Goal: Information Seeking & Learning: Learn about a topic

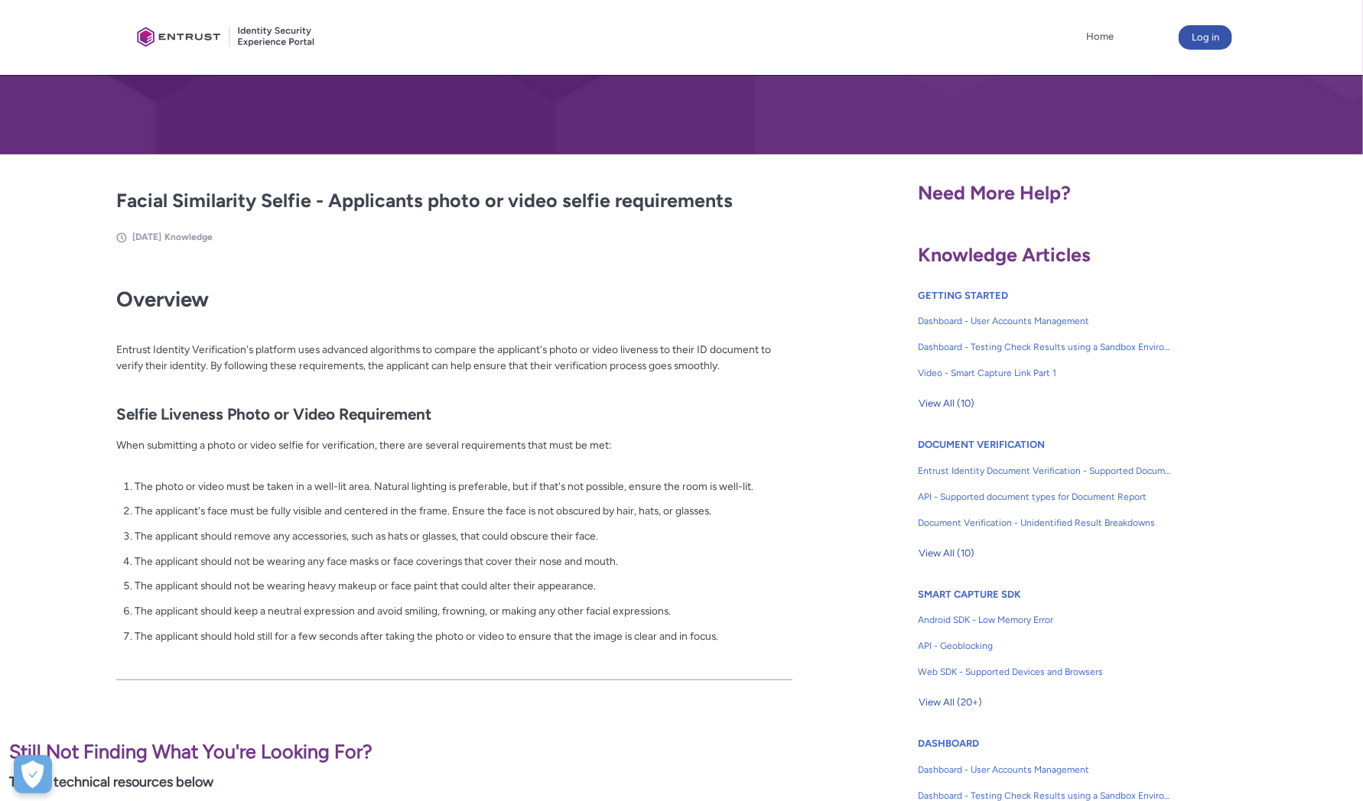
scroll to position [190, 0]
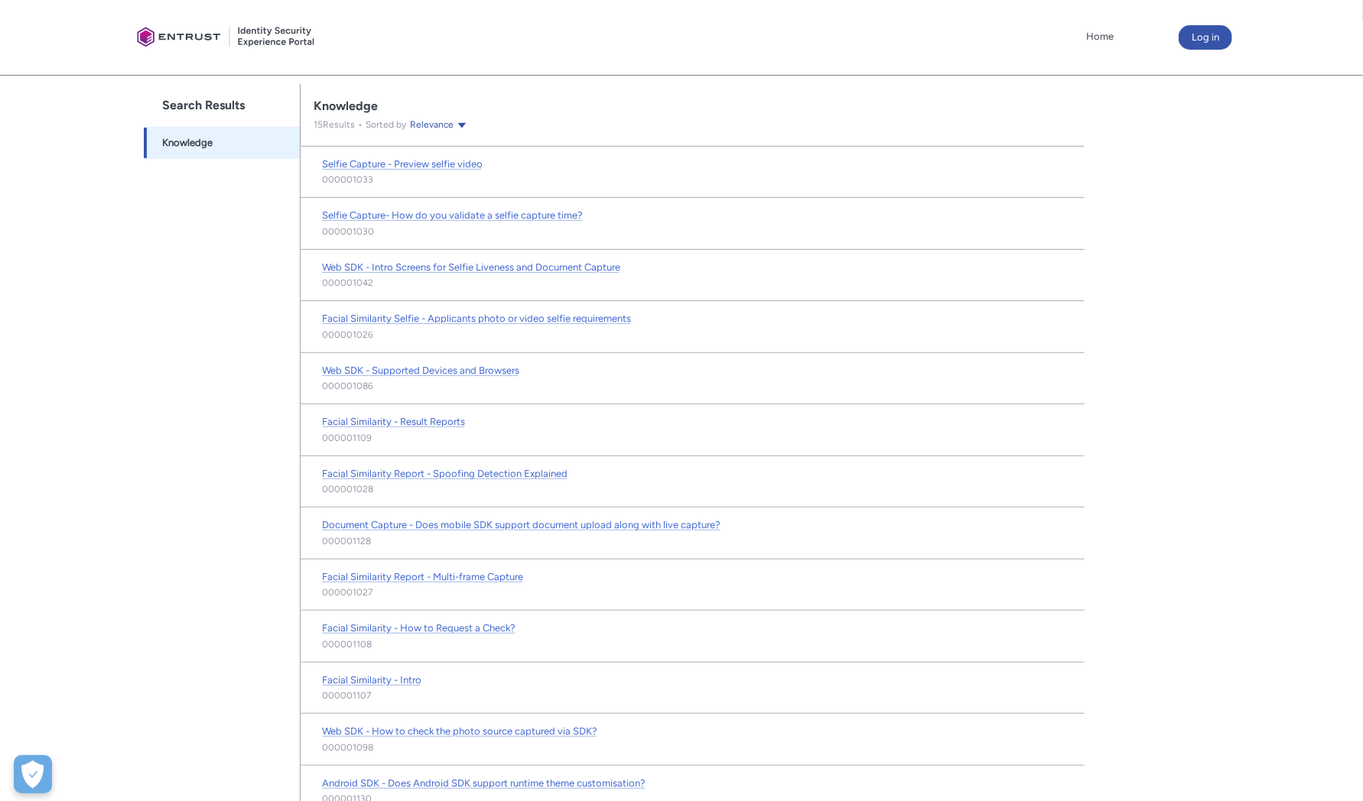
scroll to position [318, 0]
click at [540, 208] on span "Selfie Capture- How do you validate a selfie capture time?" at bounding box center [452, 213] width 261 height 11
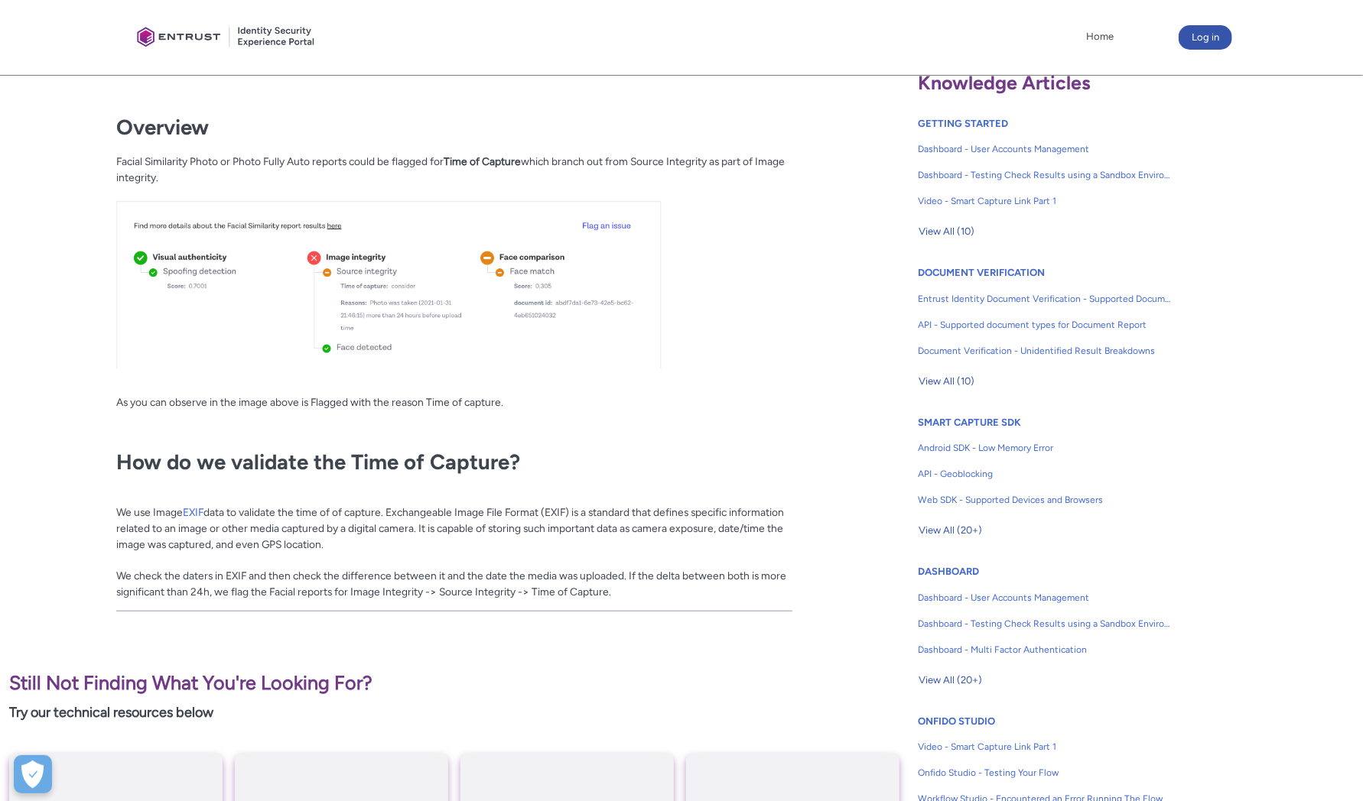
scroll to position [351, 0]
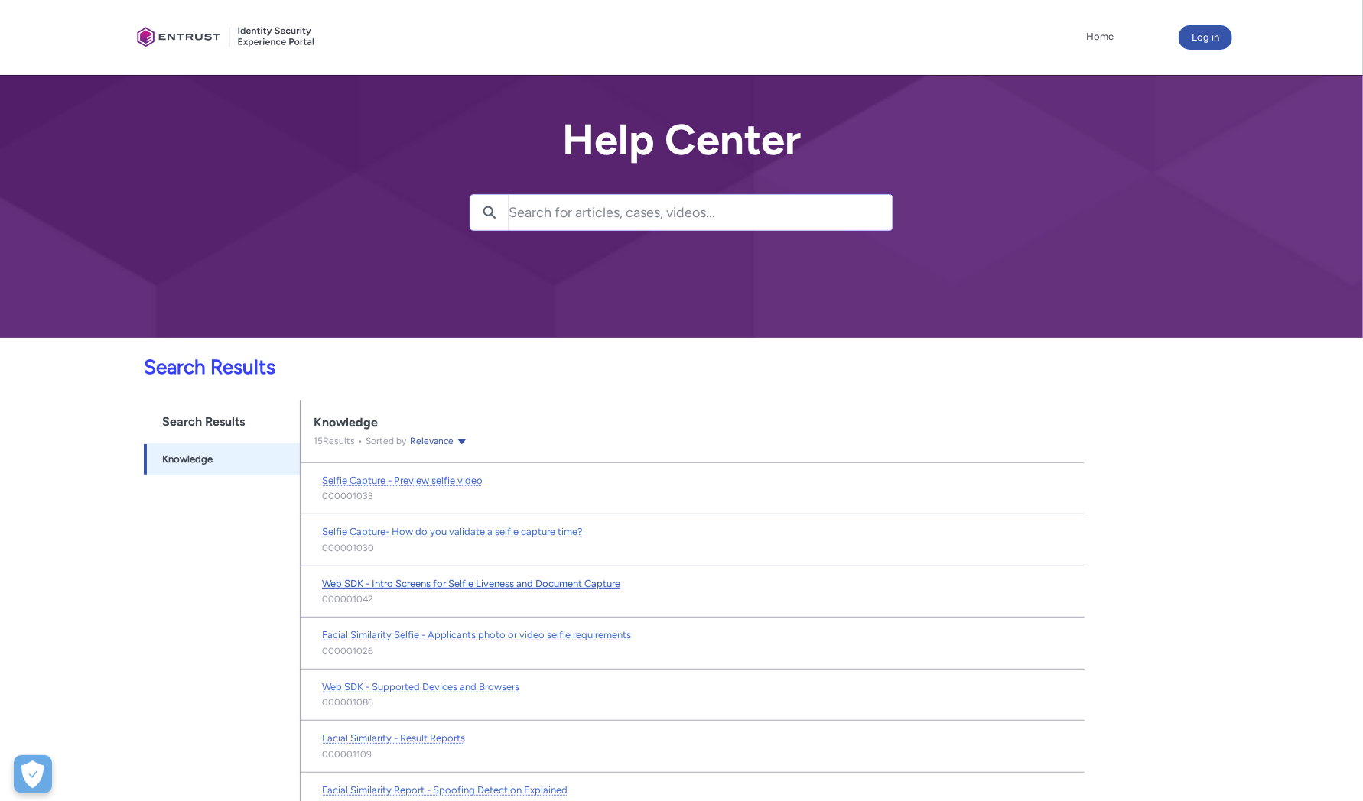
click at [490, 586] on span "Web SDK - Intro Screens for Selfie Liveness and Document Capture" at bounding box center [471, 583] width 298 height 11
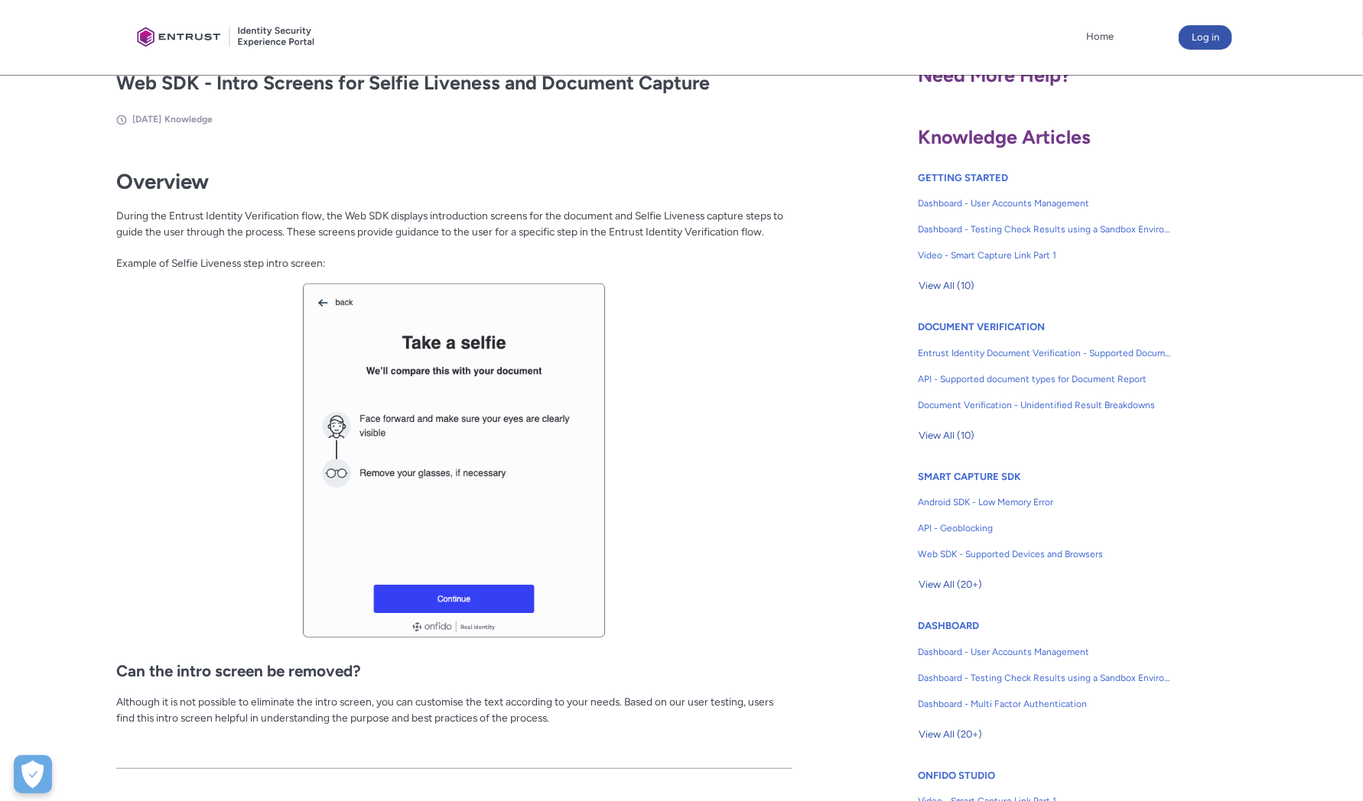
scroll to position [318, 0]
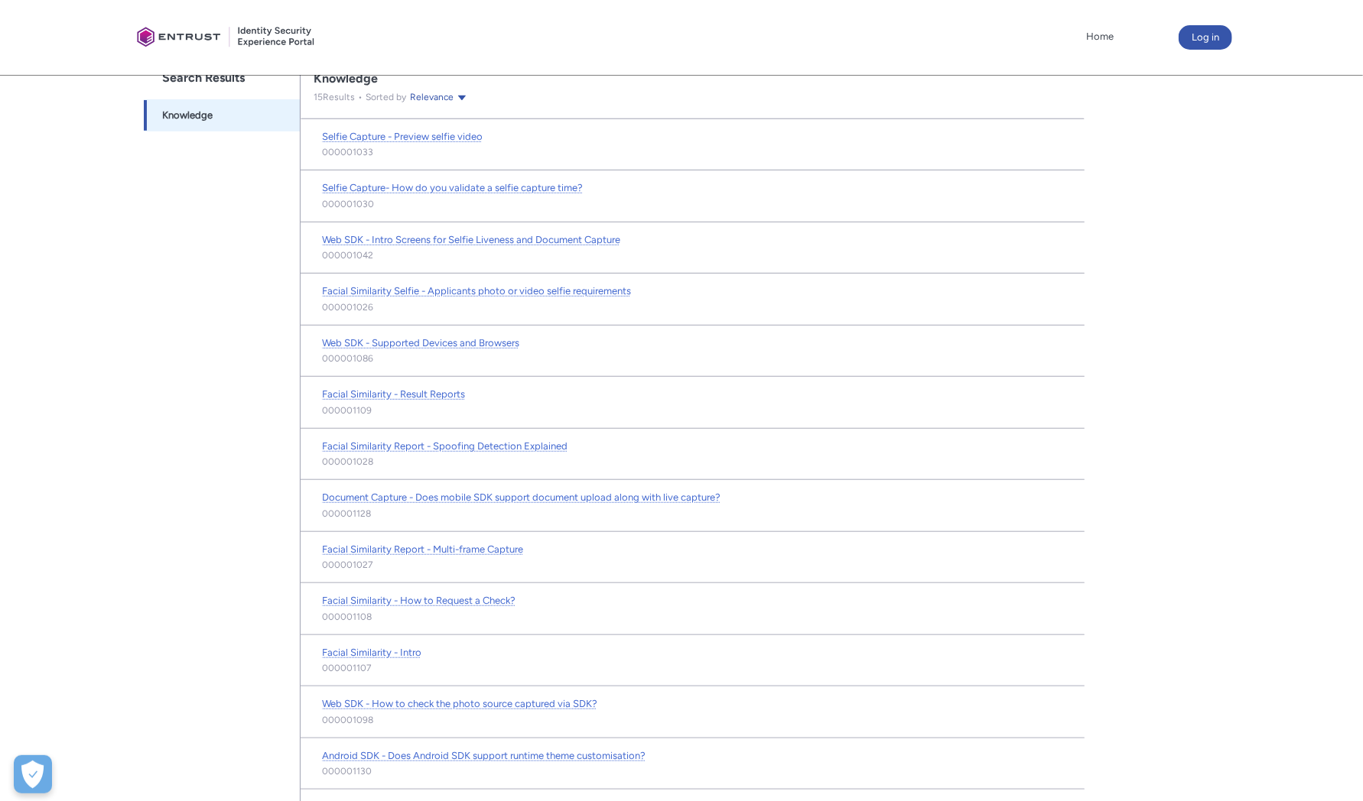
scroll to position [353, 0]
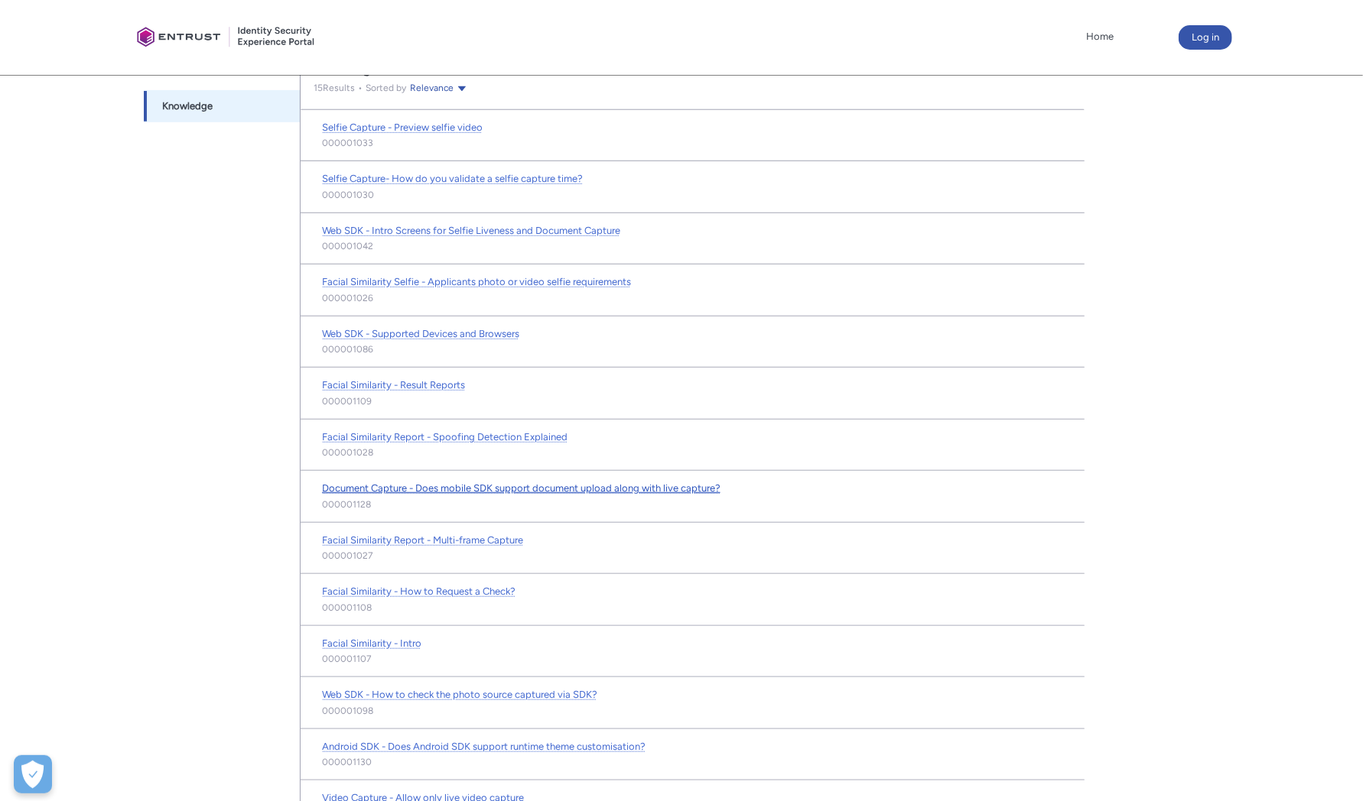
click at [612, 483] on span "Document Capture - Does mobile SDK support document upload along with live capt…" at bounding box center [521, 488] width 398 height 11
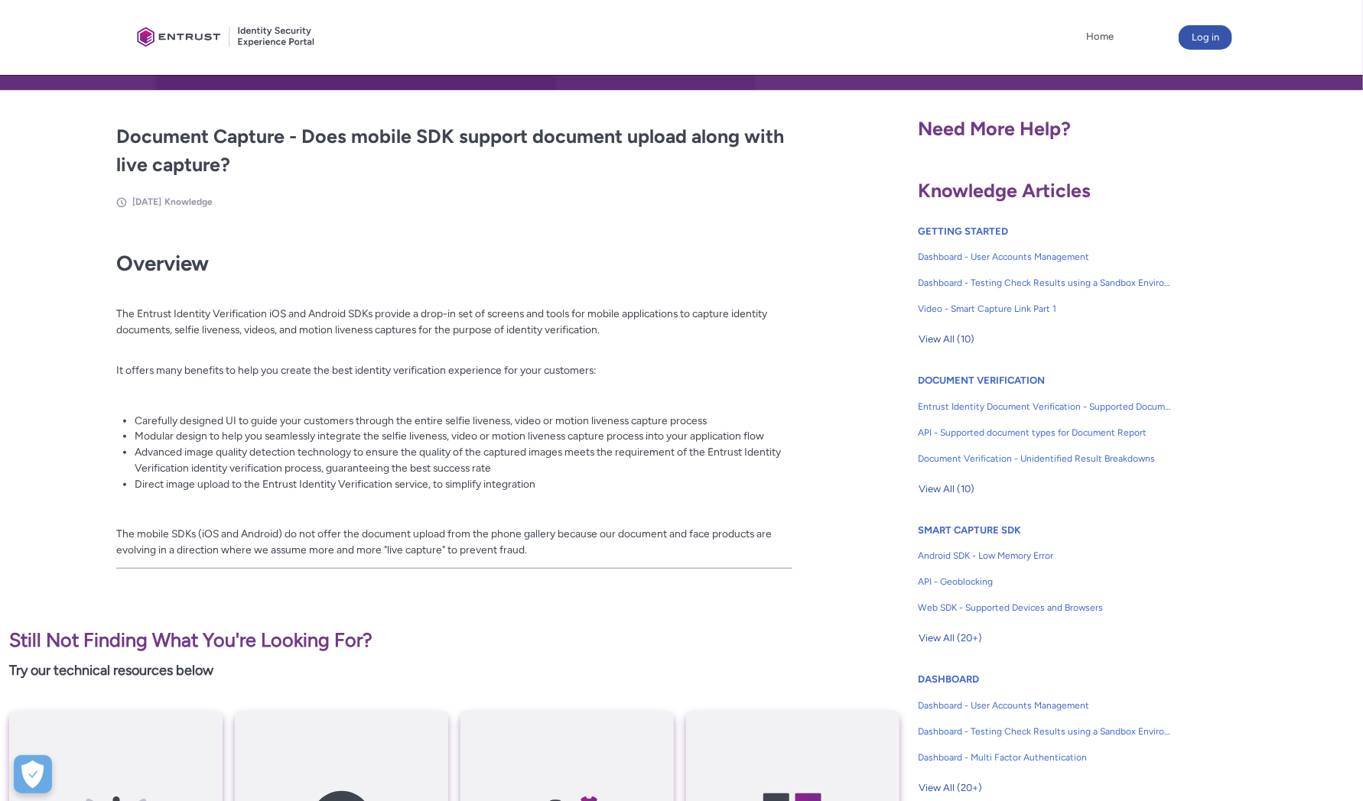
scroll to position [256, 0]
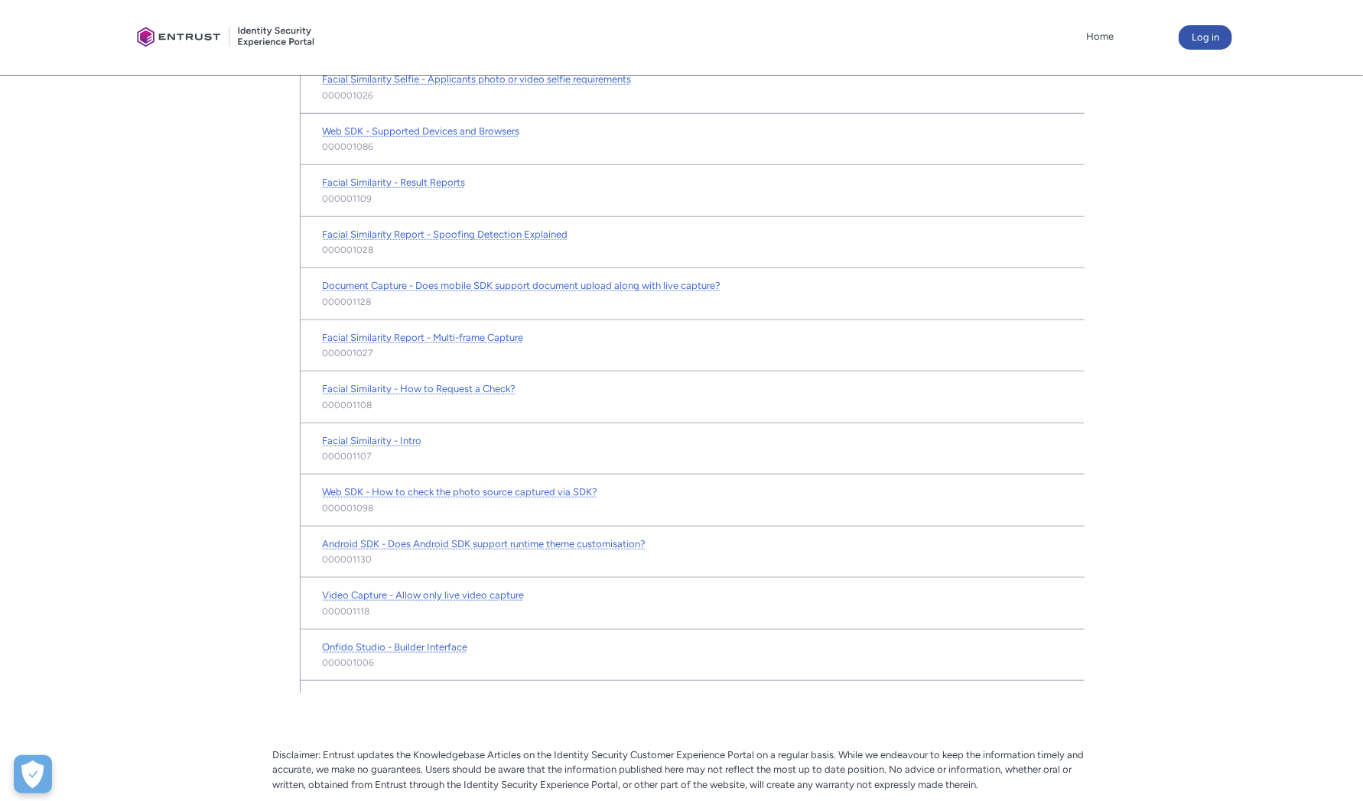
scroll to position [578, 0]
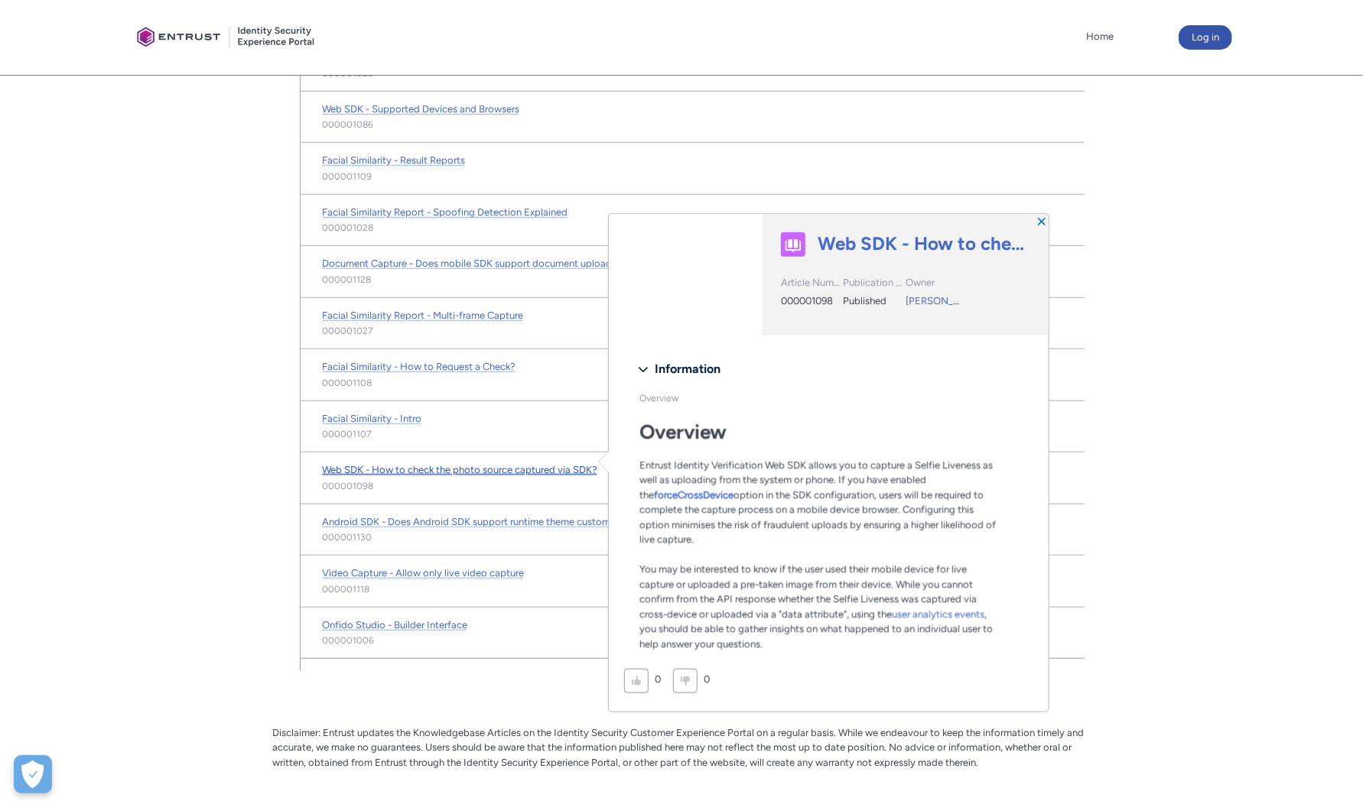
click at [508, 464] on span "Web SDK - How to check the photo source captured via SDK?" at bounding box center [459, 469] width 275 height 11
